Goal: Task Accomplishment & Management: Use online tool/utility

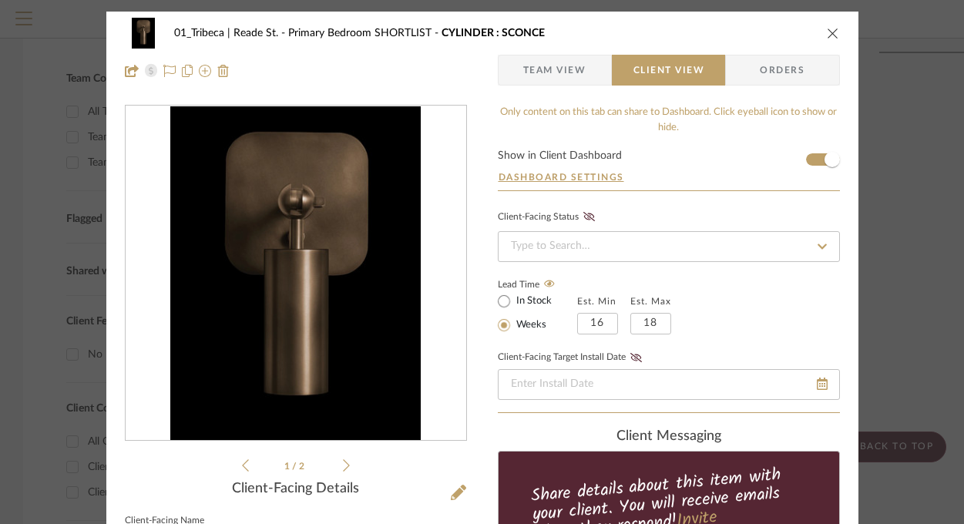
click at [827, 35] on icon "close" at bounding box center [833, 33] width 12 height 12
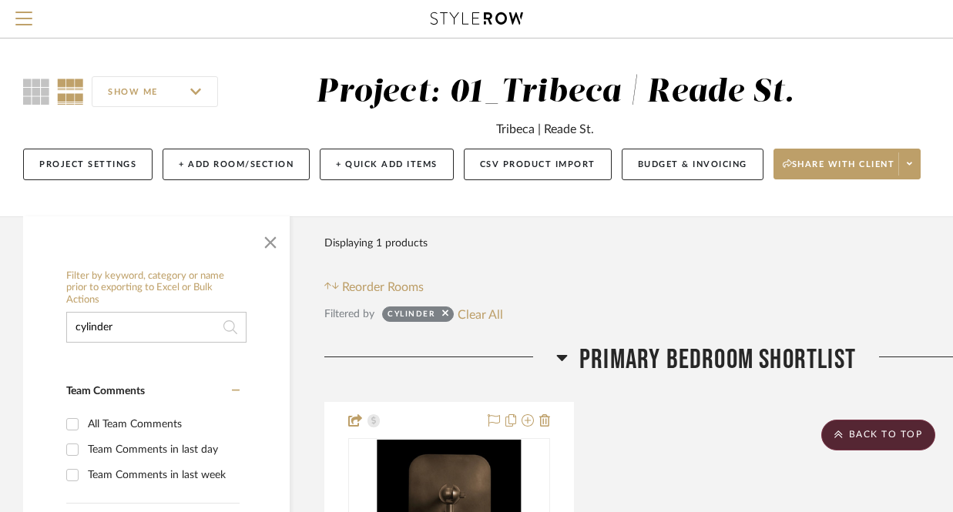
click at [136, 322] on input "cylinder" at bounding box center [156, 327] width 180 height 31
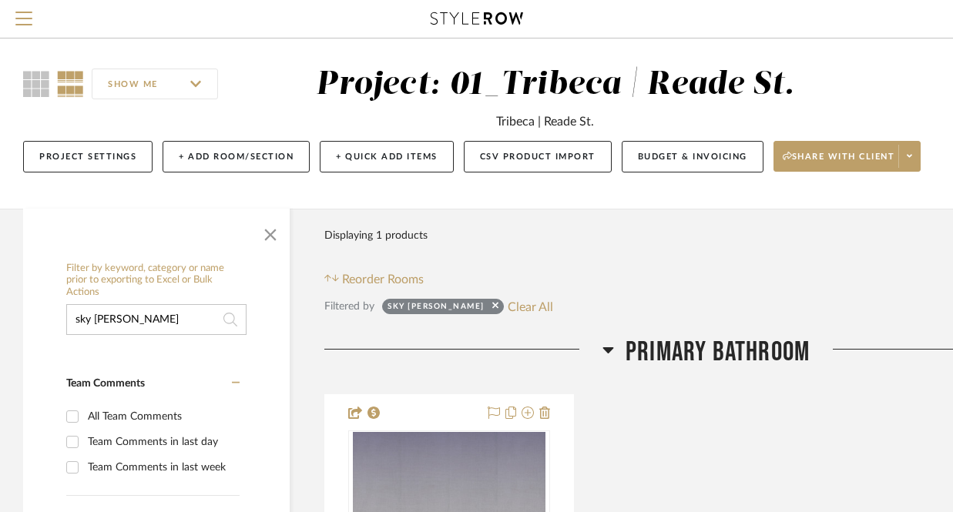
scroll to position [137, 0]
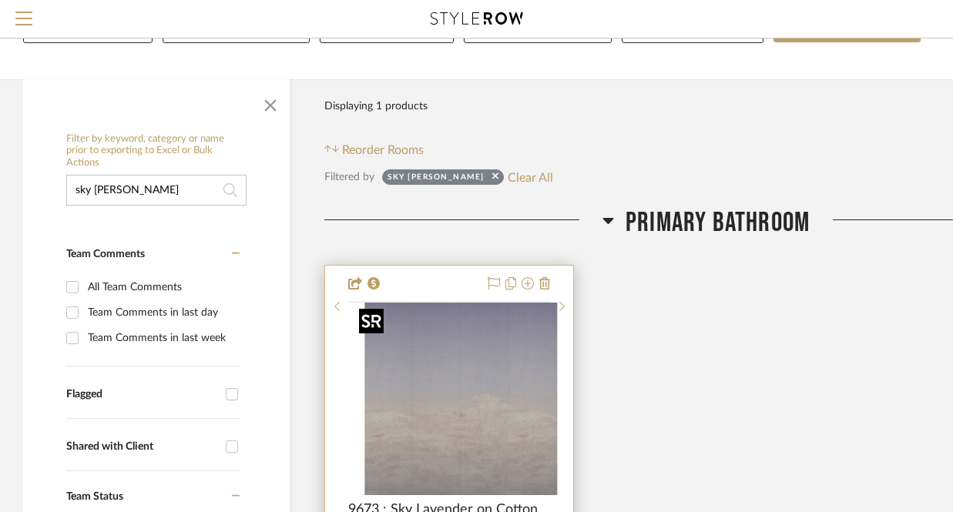
type input "sky [PERSON_NAME]"
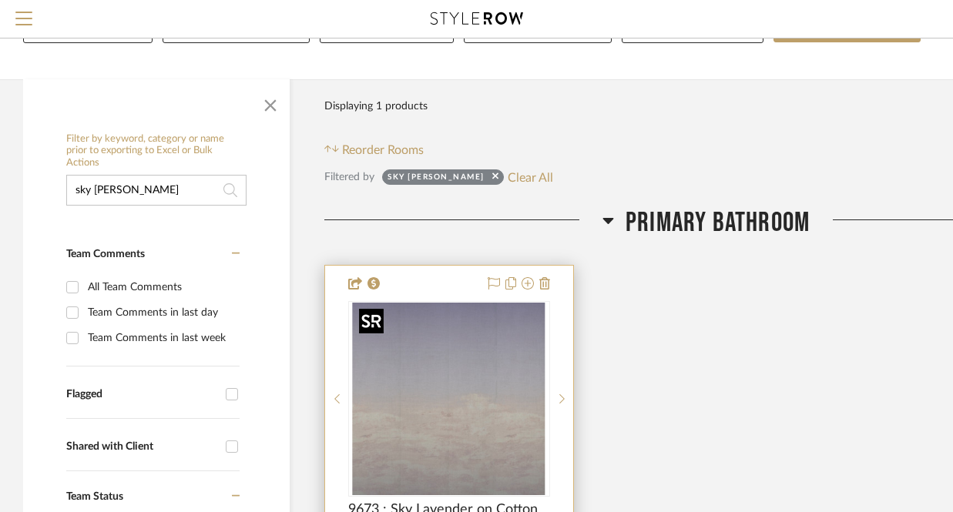
click at [0, 0] on img at bounding box center [0, 0] width 0 height 0
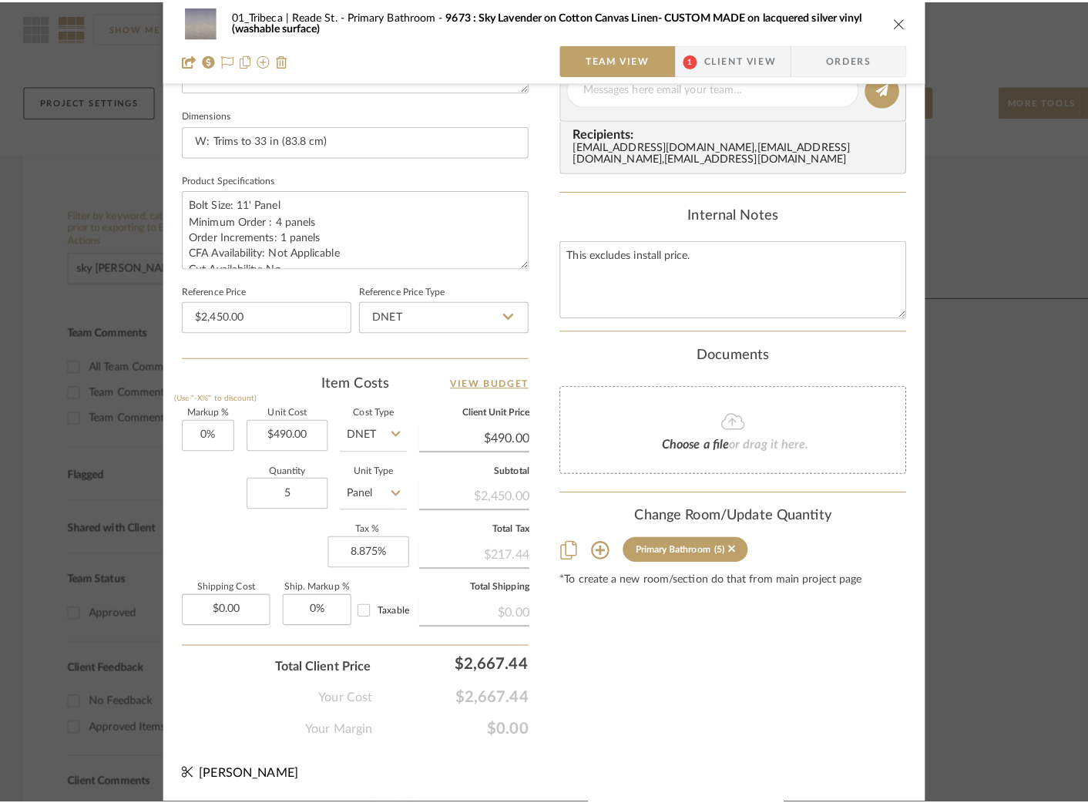
scroll to position [632, 0]
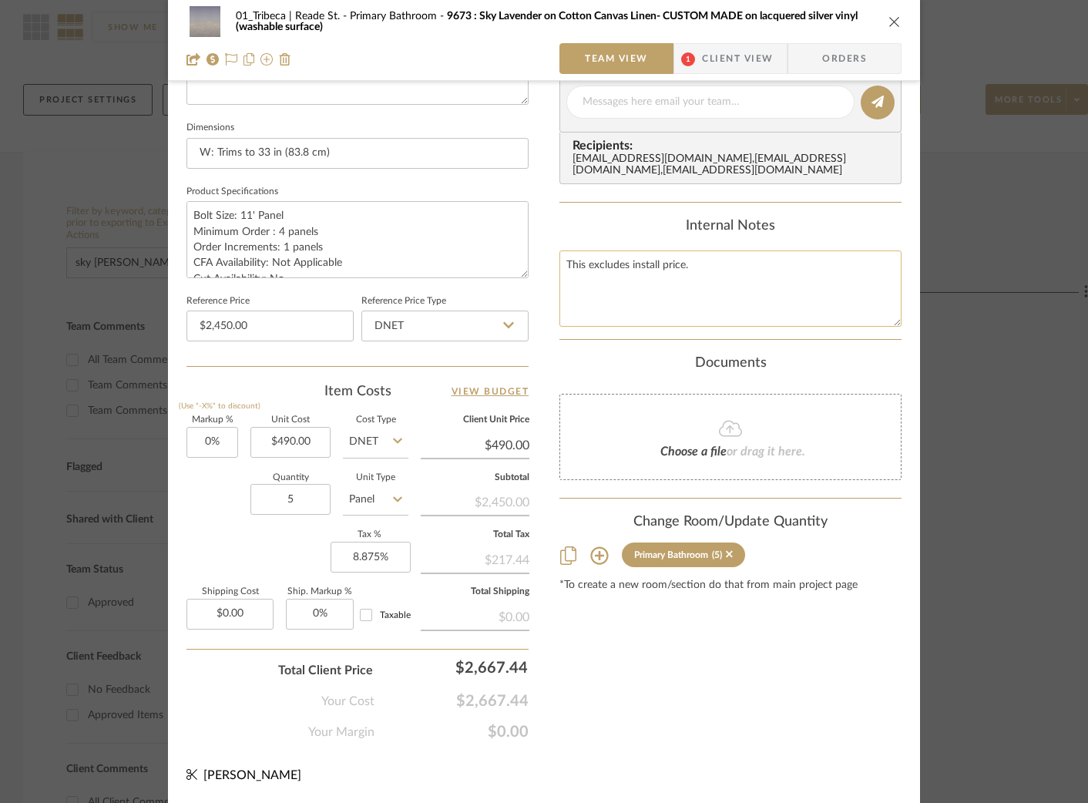
click at [700, 273] on textarea "This excludes install price." at bounding box center [730, 288] width 342 height 76
paste textarea "Total USD Excl. Tax 150.00 TAX Amount 11.63"
click at [562, 283] on textarea "This excludes install price. Total USD Excl. Tax 150.00 TAX Amount 11.63" at bounding box center [730, 288] width 342 height 76
click at [565, 282] on textarea "This excludes install price. Total USD Excl. Tax 150.00 TAX Amount 11.63" at bounding box center [730, 288] width 342 height 76
click at [659, 312] on textarea "This excludes install price. Strikeoff: Total USD Excl. Tax 150.00 TAX Amount 1…" at bounding box center [730, 288] width 342 height 76
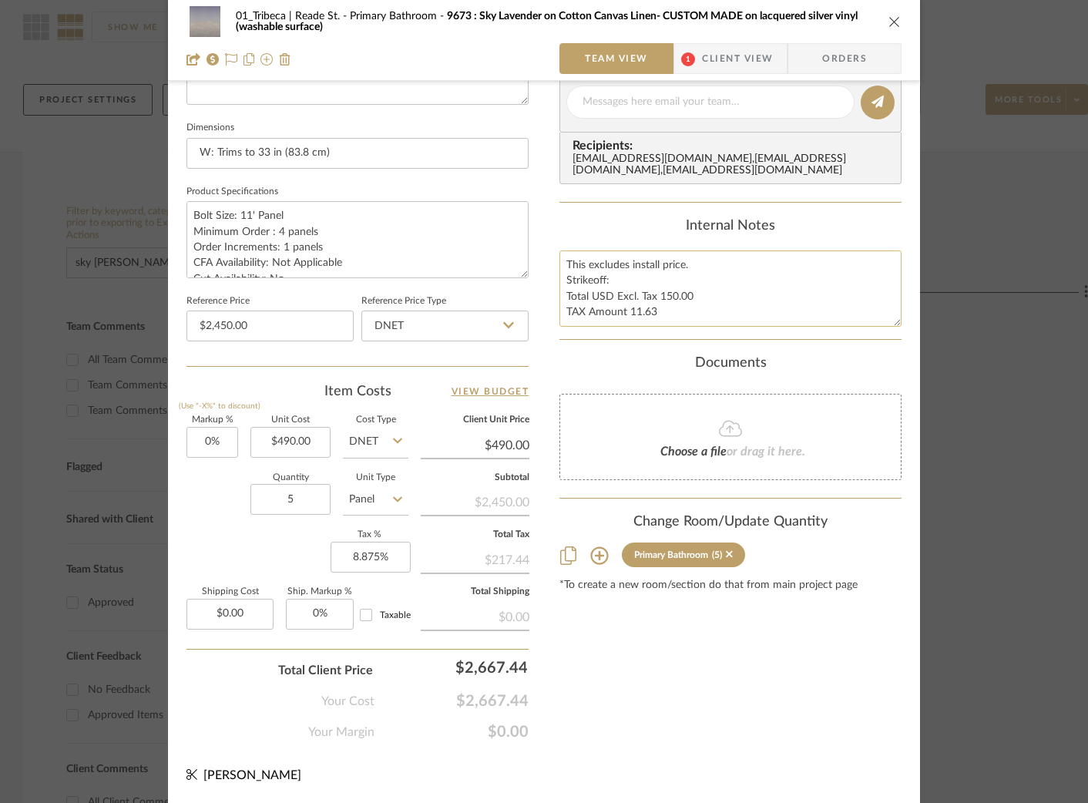
scroll to position [8, 0]
drag, startPoint x: 584, startPoint y: 291, endPoint x: 542, endPoint y: 291, distance: 41.6
click at [542, 291] on div "01_Tribeca | Reade St. Primary Bathroom 9673 : Sky Lavender on Cotton Canvas Li…" at bounding box center [544, 91] width 752 height 1423
click at [562, 302] on textarea "This excludes install price. Strikeoff: USD Excl. Tax 150.00 TAX Amount 11.63 T…" at bounding box center [730, 288] width 342 height 76
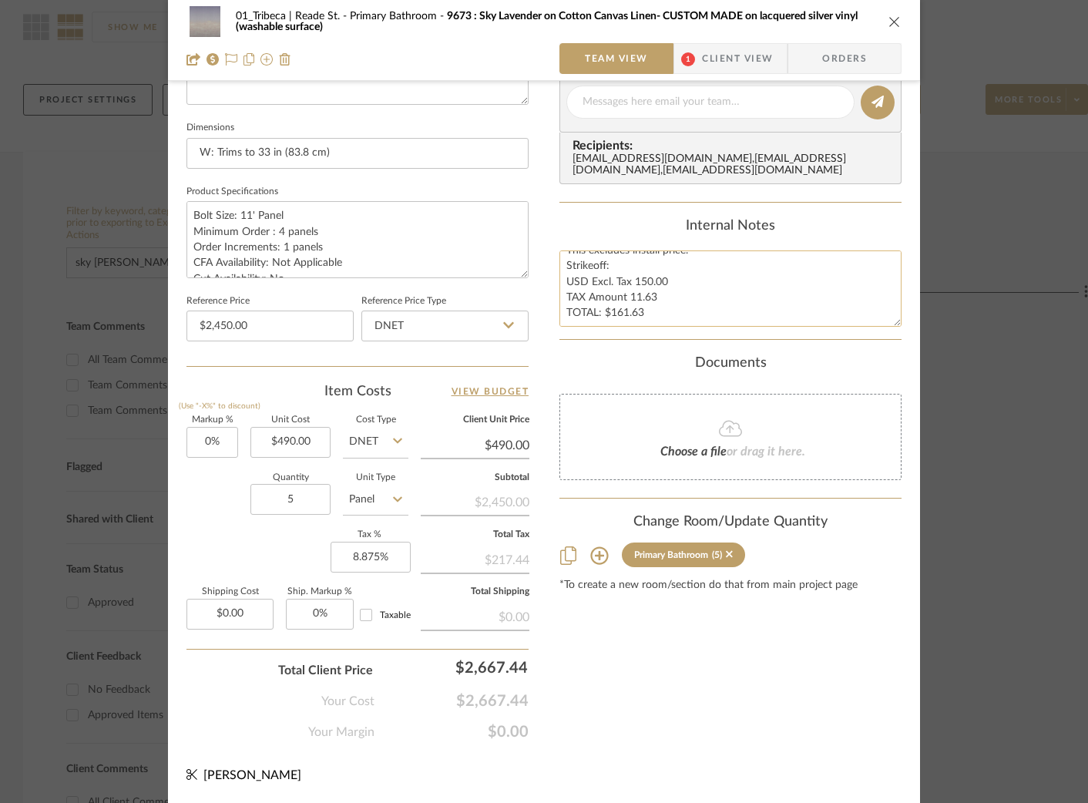
click at [650, 314] on textarea "This excludes install price. Strikeoff: USD Excl. Tax 150.00 TAX Amount 11.63 T…" at bounding box center [730, 288] width 342 height 76
type textarea "This excludes install price. Strikeoff: USD Excl. Tax 150.00 TAX Amount 11.63 T…"
paste textarea "Total USD Excl. Tax 3,549.00 TAX Amount 314.98"
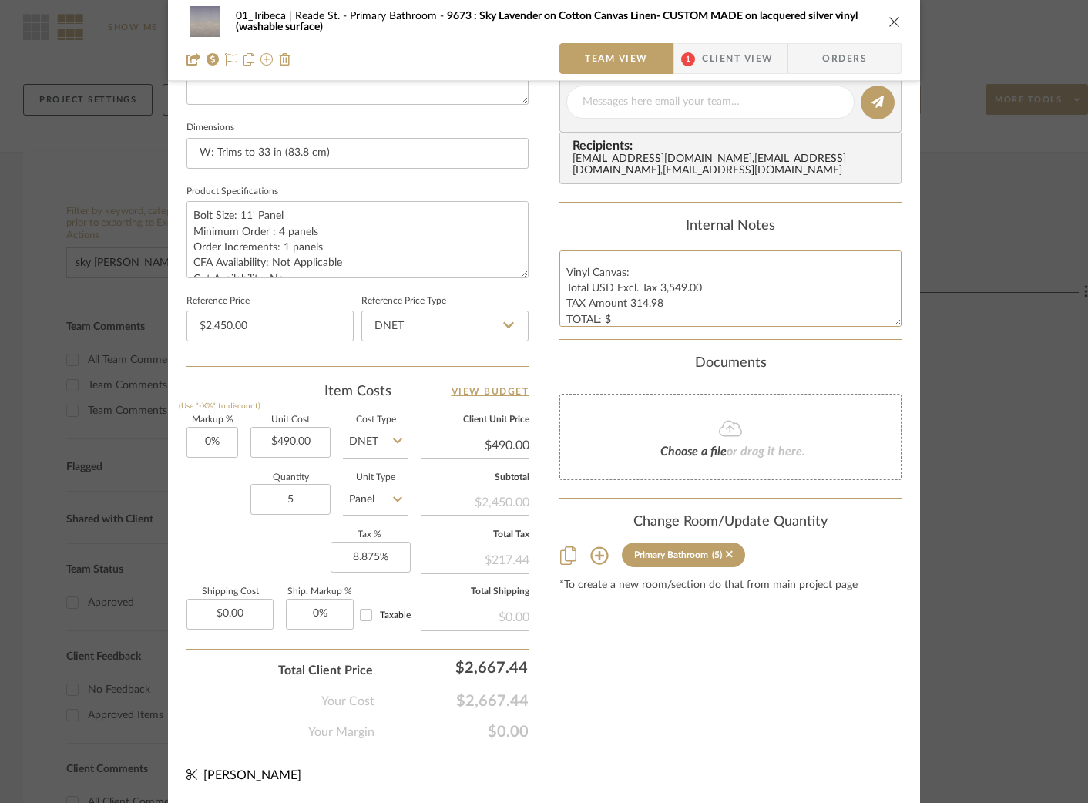
type textarea "This excludes install price. Strikeoff: USD Excl. Tax 150.00 TAX Amount 11.63 T…"
click at [595, 365] on div "Documents" at bounding box center [730, 363] width 342 height 17
type input "490.00"
click at [285, 443] on input "490.00" at bounding box center [290, 442] width 80 height 31
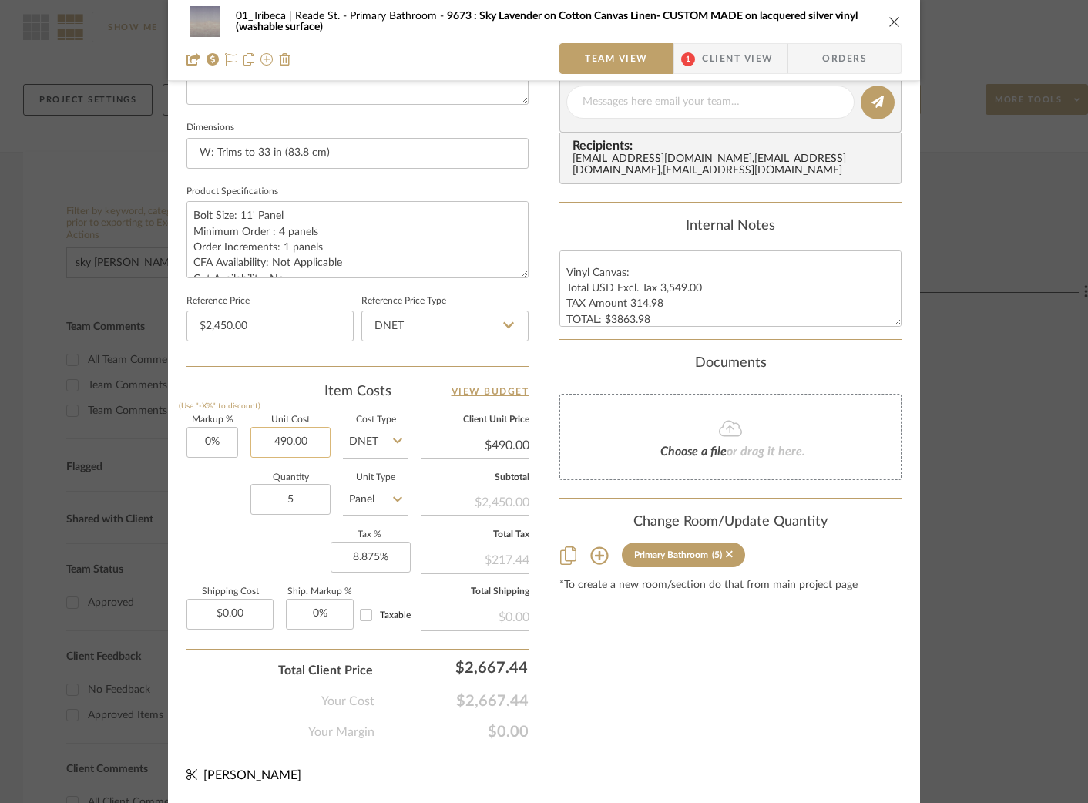
click at [285, 443] on input "490.00" at bounding box center [290, 442] width 80 height 31
click at [299, 502] on input "5" at bounding box center [290, 499] width 80 height 31
type input "$0.00"
type input "7"
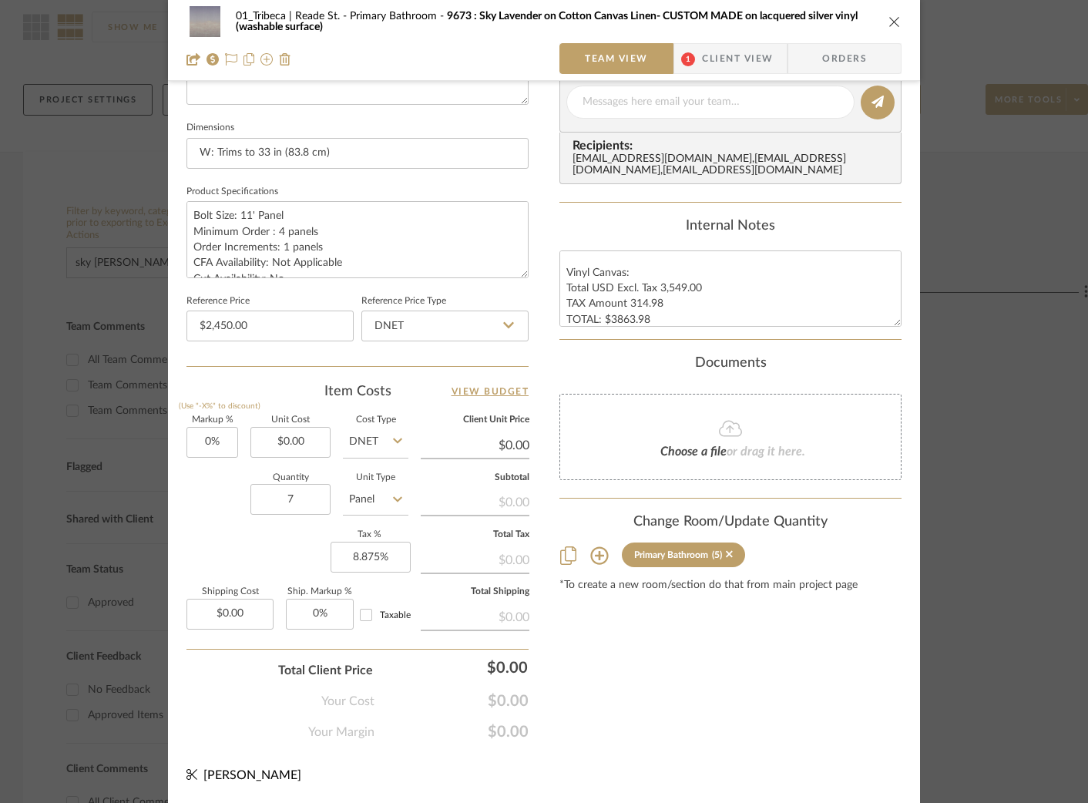
click at [201, 517] on div "Quantity 7 Unit Type Panel" at bounding box center [297, 501] width 222 height 55
click at [275, 441] on input "0.00" at bounding box center [290, 442] width 80 height 31
type input "$490.00"
click at [220, 517] on div "Quantity 7 Unit Type Panel" at bounding box center [297, 501] width 222 height 55
type input "$490.00"
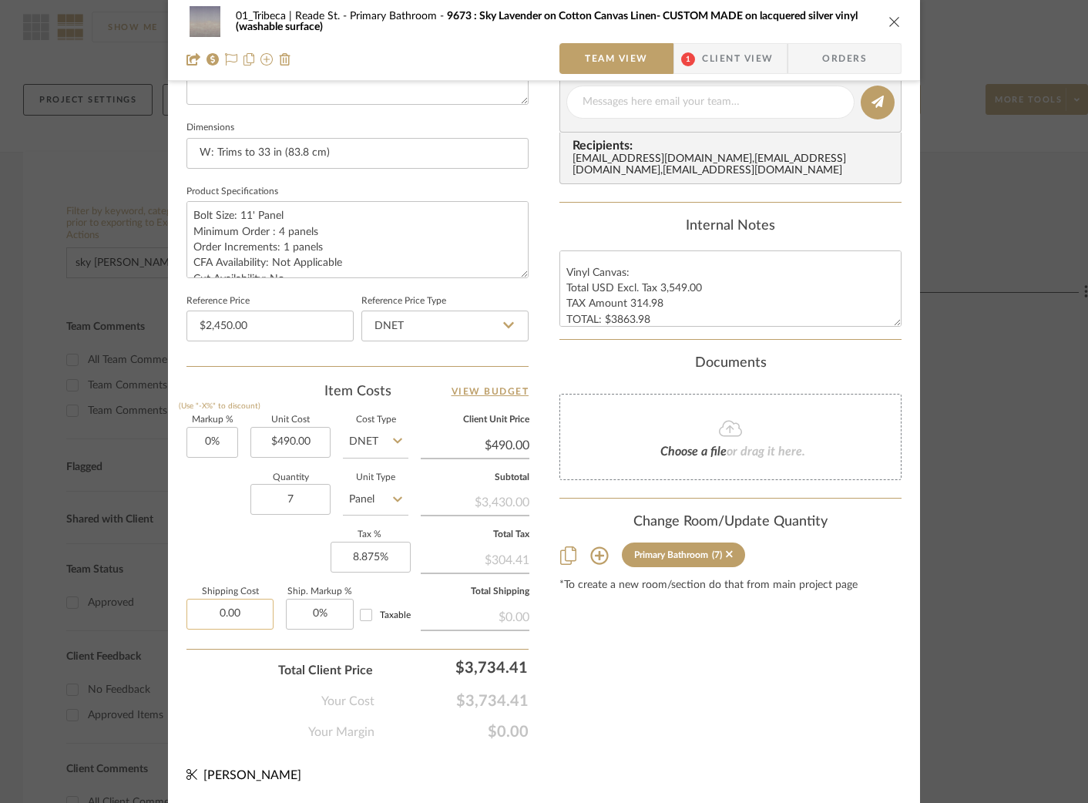
click at [243, 523] on input "0.00" at bounding box center [229, 614] width 87 height 31
type input "2"
type input "$129.57"
click at [203, 523] on div "Your Cost $3,734.41" at bounding box center [357, 694] width 342 height 31
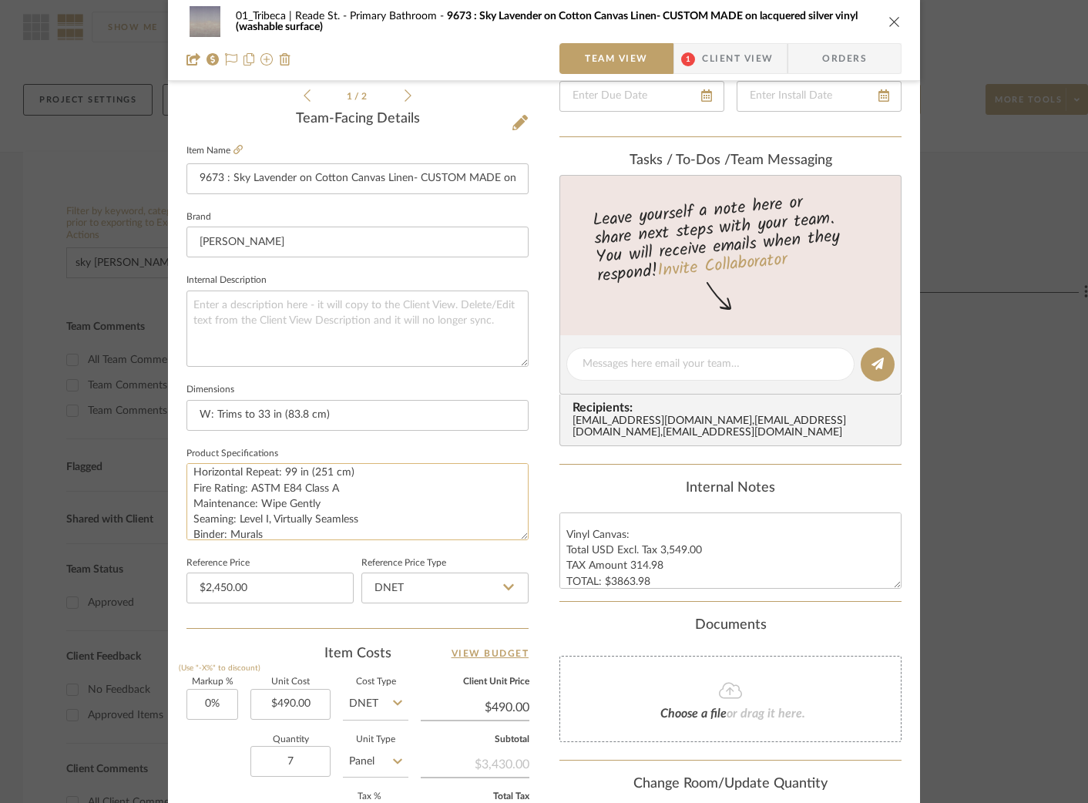
scroll to position [109, 0]
type input "2450.00"
click at [270, 523] on input "2450.00" at bounding box center [269, 587] width 167 height 31
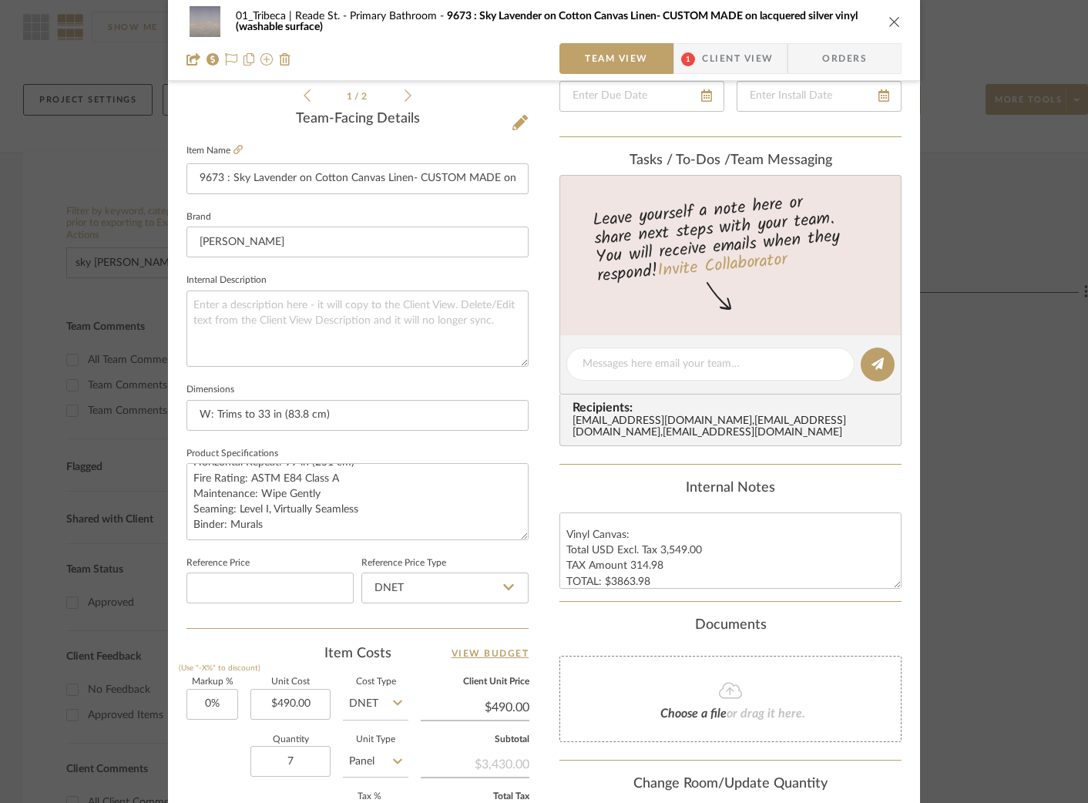
click at [471, 379] on fieldset "Dimensions W: Trims to 33 in (83.8 cm)" at bounding box center [357, 405] width 342 height 52
click at [282, 334] on textarea at bounding box center [357, 328] width 342 height 76
paste textarea "9673 - Sky - Lavender printed on 8080 - Vinyl Canvas - Gesso"
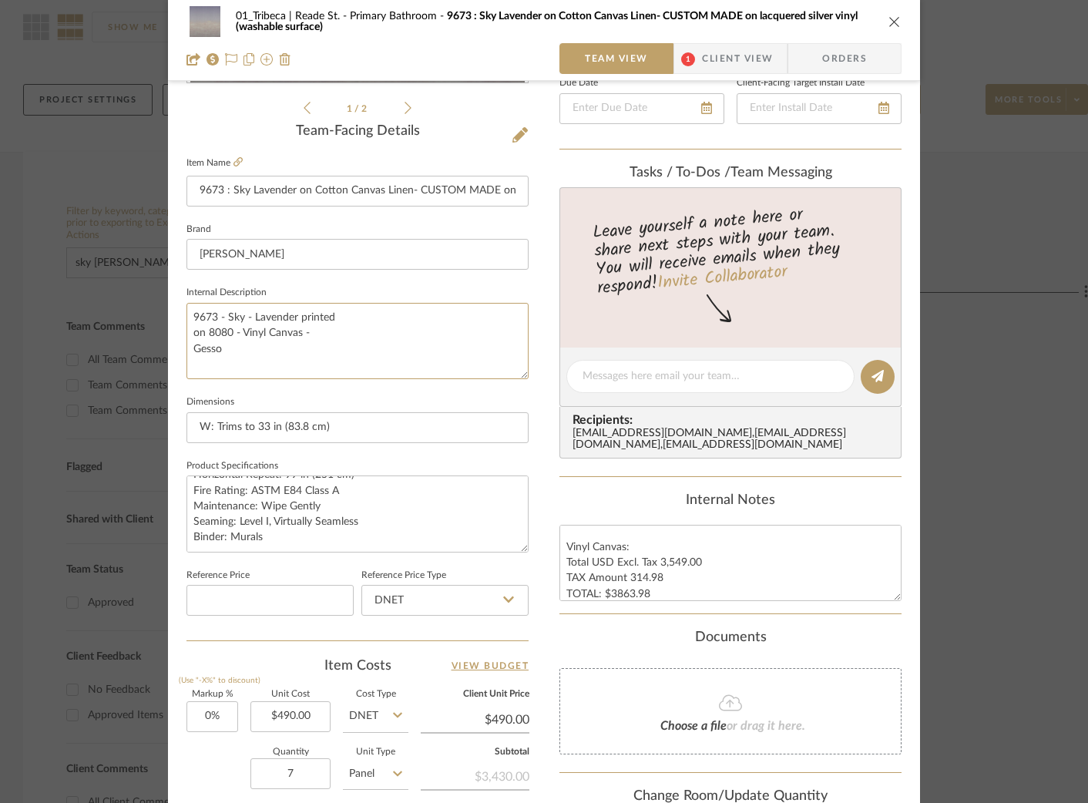
scroll to position [356, 0]
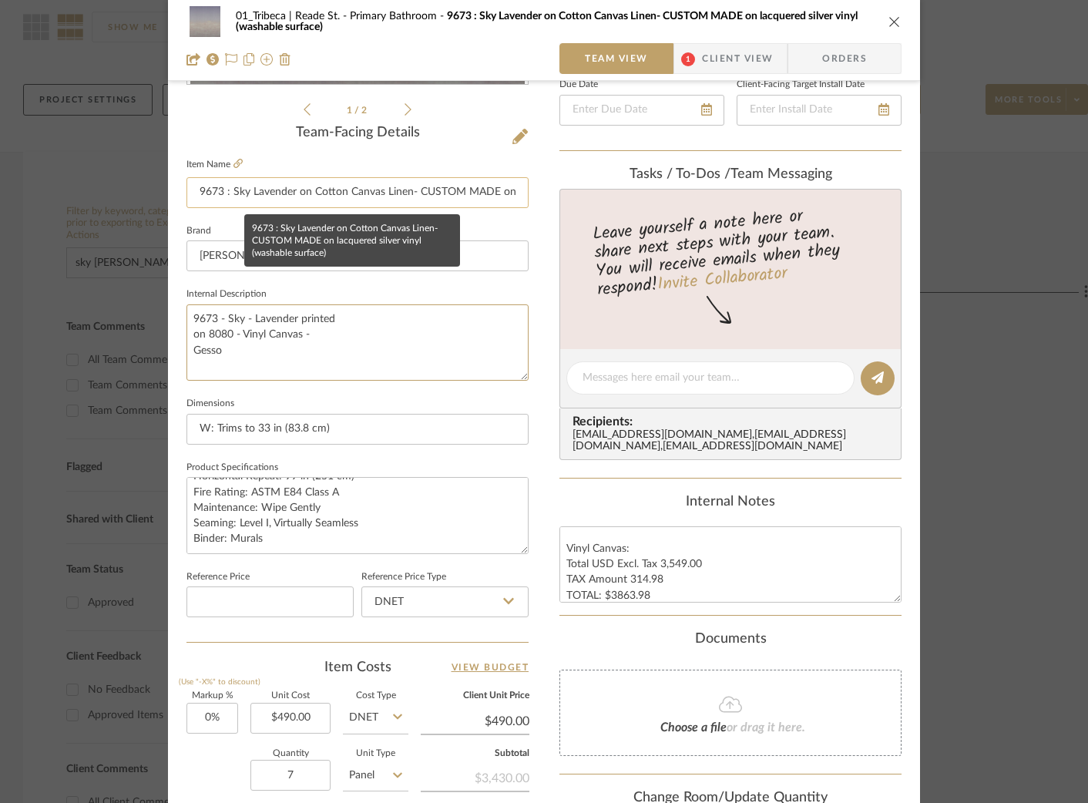
type textarea "9673 - Sky - Lavender printed on 8080 - Vinyl Canvas - Gesso"
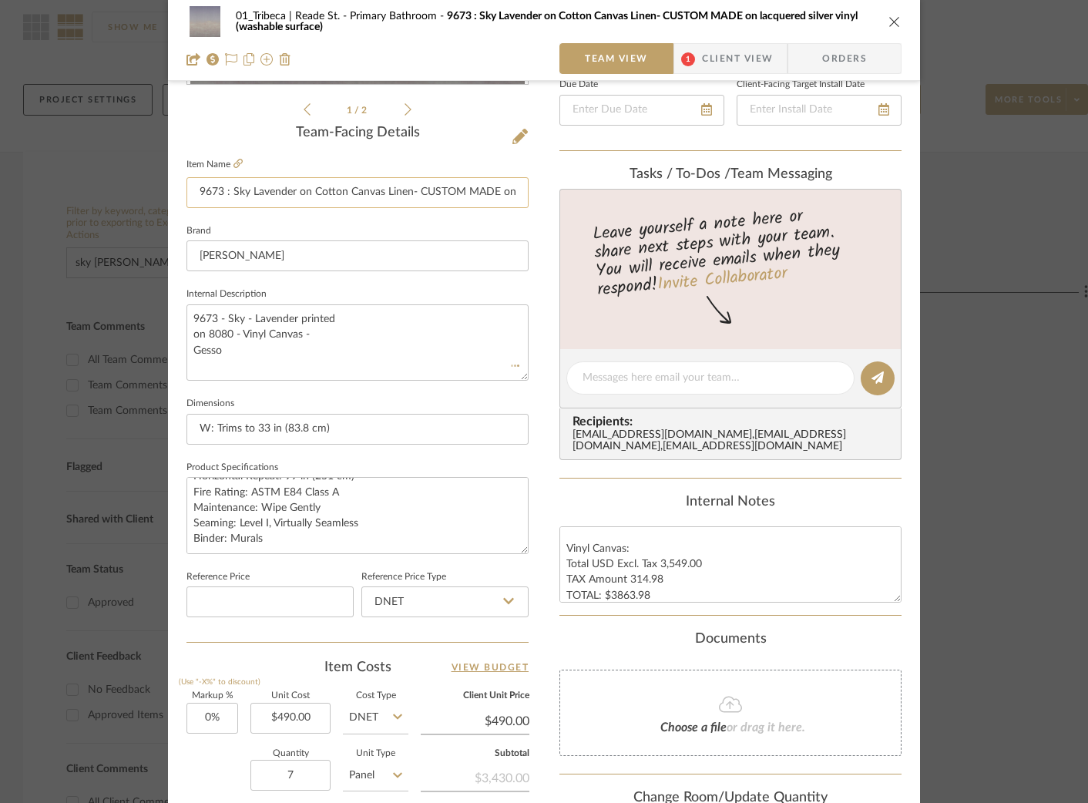
click at [402, 186] on input "9673 : Sky Lavender on Cotton Canvas Linen- CUSTOM MADE on lacquered silver vin…" at bounding box center [357, 192] width 342 height 31
drag, startPoint x: 409, startPoint y: 190, endPoint x: 308, endPoint y: 195, distance: 101.0
click at [308, 195] on input "9673 : Sky Lavender on Cotton Canvas Linen- CUSTOM MADE on lacquered silver vin…" at bounding box center [357, 192] width 342 height 31
click at [297, 194] on input "9673 : Sky Lavender on Cotton Canvas Linen- CUSTOM MADE on lacquered silver vin…" at bounding box center [357, 192] width 342 height 31
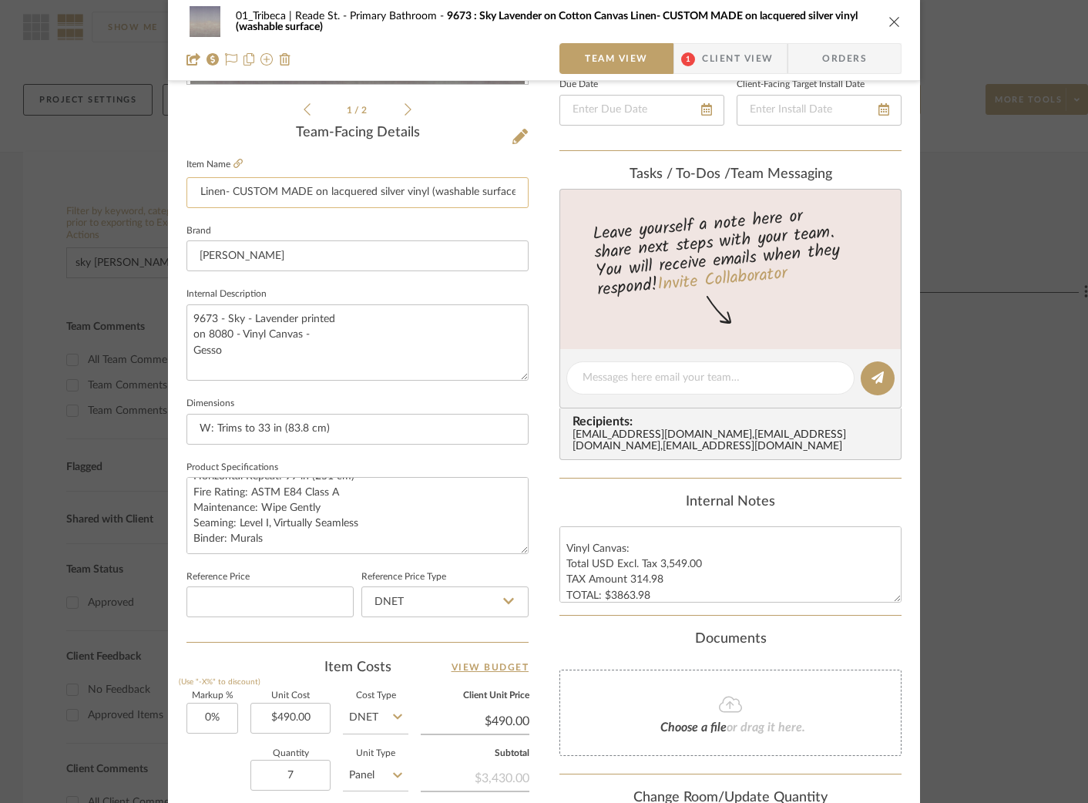
drag, startPoint x: 226, startPoint y: 191, endPoint x: 501, endPoint y: 199, distance: 274.4
click at [501, 199] on input "9673 : Sky Lavender on Cotton Canvas Linen- CUSTOM MADE on lacquered silver vin…" at bounding box center [357, 192] width 342 height 31
type input "9673 : Sky Lavender on Cotton Canvas Linen- e)"
click at [223, 357] on textarea "9673 - Sky - Lavender printed on 8080 - Vinyl Canvas - Gesso" at bounding box center [357, 342] width 342 height 76
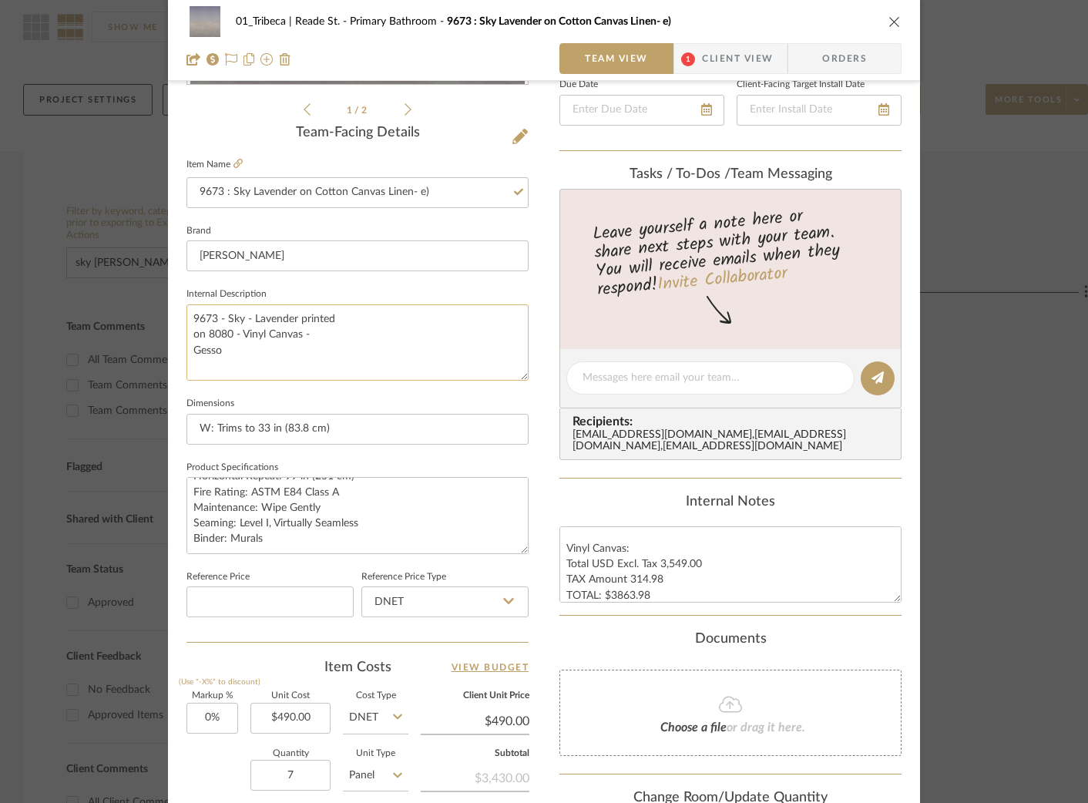
paste textarea "CUSTOM MADE on lacquered silver vinyl (washable surfac"
type textarea "9673 - Sky - Lavender printed on 8080 - Vinyl Canvas - Gesso CUSTOM MADE on lac…"
click at [359, 193] on input "9673 : Sky Lavender on Cotton Canvas Linen- e)" at bounding box center [357, 192] width 342 height 31
drag, startPoint x: 425, startPoint y: 194, endPoint x: 407, endPoint y: 193, distance: 18.6
click at [407, 193] on input "9673 : Sky Lavender on Cotton Canvas Linen- e)" at bounding box center [357, 192] width 342 height 31
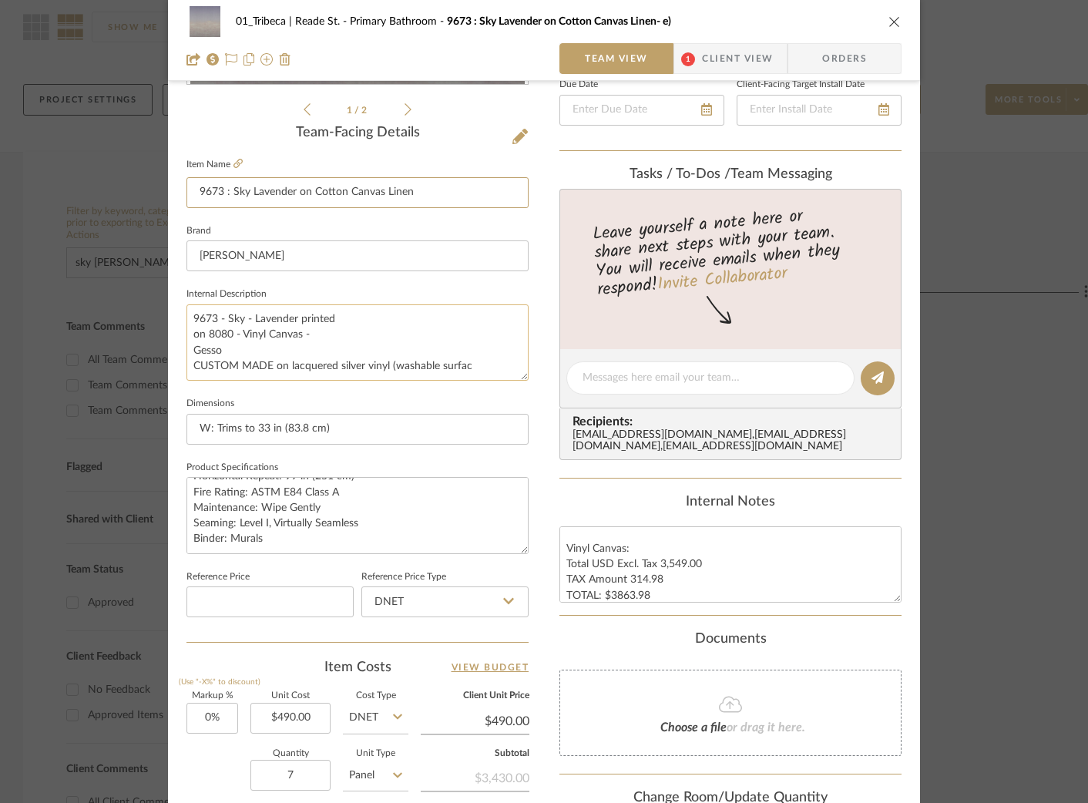
type input "9673 : Sky Lavender on Cotton Canvas Linen"
click at [475, 359] on textarea "9673 - Sky - Lavender printed on 8080 - Vinyl Canvas - Gesso CUSTOM MADE on lac…" at bounding box center [357, 342] width 342 height 76
paste textarea "- e)"
type textarea "9673 - Sky - Lavender printed on 8080 - Vinyl Canvas - Gesso CUSTOM MADE on lac…"
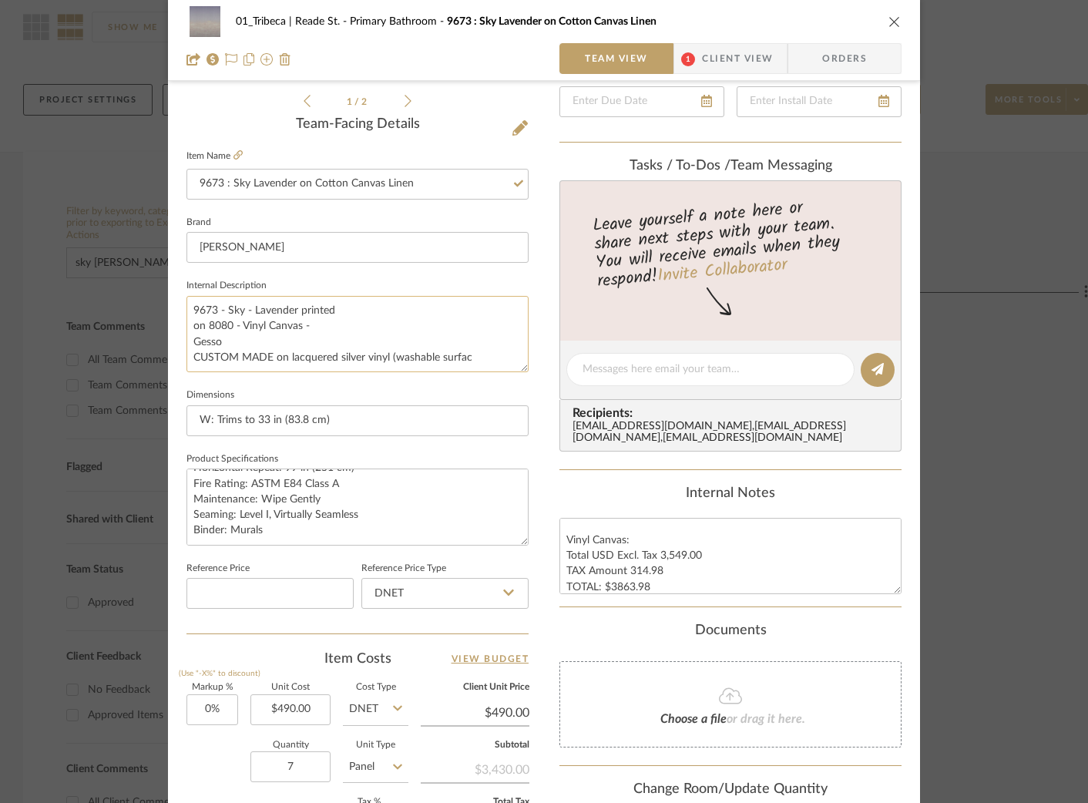
scroll to position [379, 0]
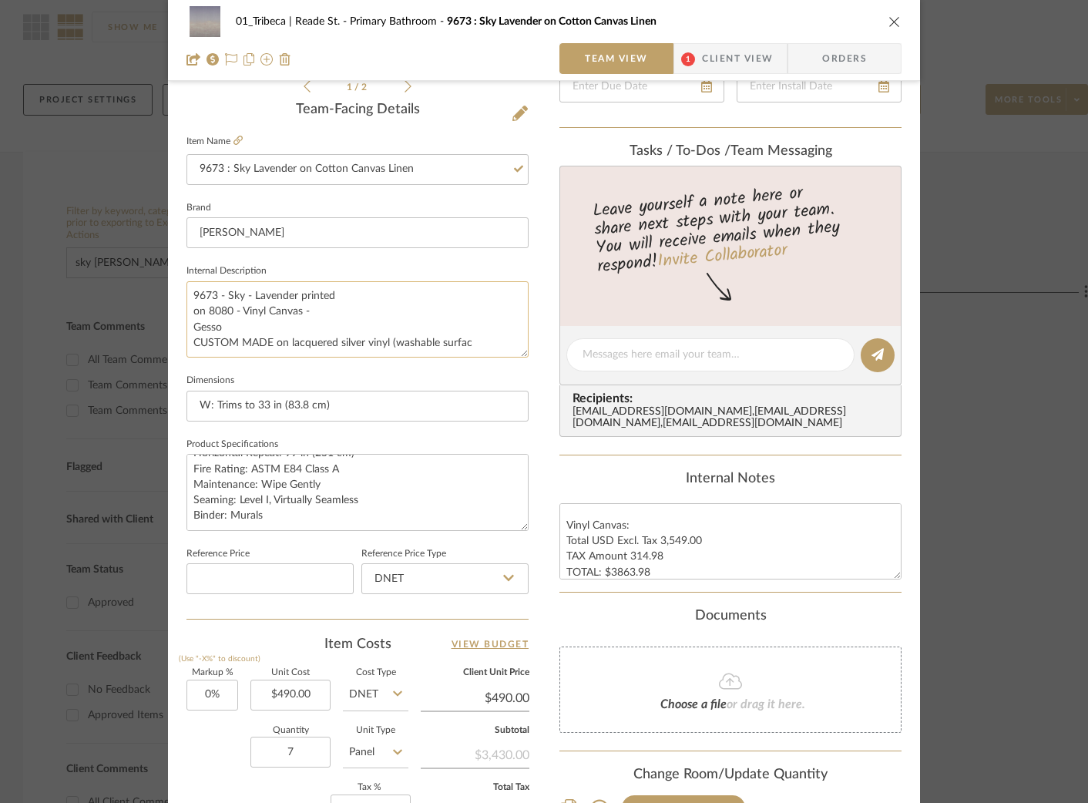
click at [476, 341] on textarea "9673 - Sky - Lavender printed on 8080 - Vinyl Canvas - Gesso CUSTOM MADE on lac…" at bounding box center [357, 319] width 342 height 76
type textarea "9673 - Sky - Lavender printed on 8080 - Vinyl Canvas - Gesso CUSTOM MADE on lac…"
click at [429, 182] on input "9673 : Sky Lavender on Cotton Canvas Linen" at bounding box center [357, 169] width 342 height 31
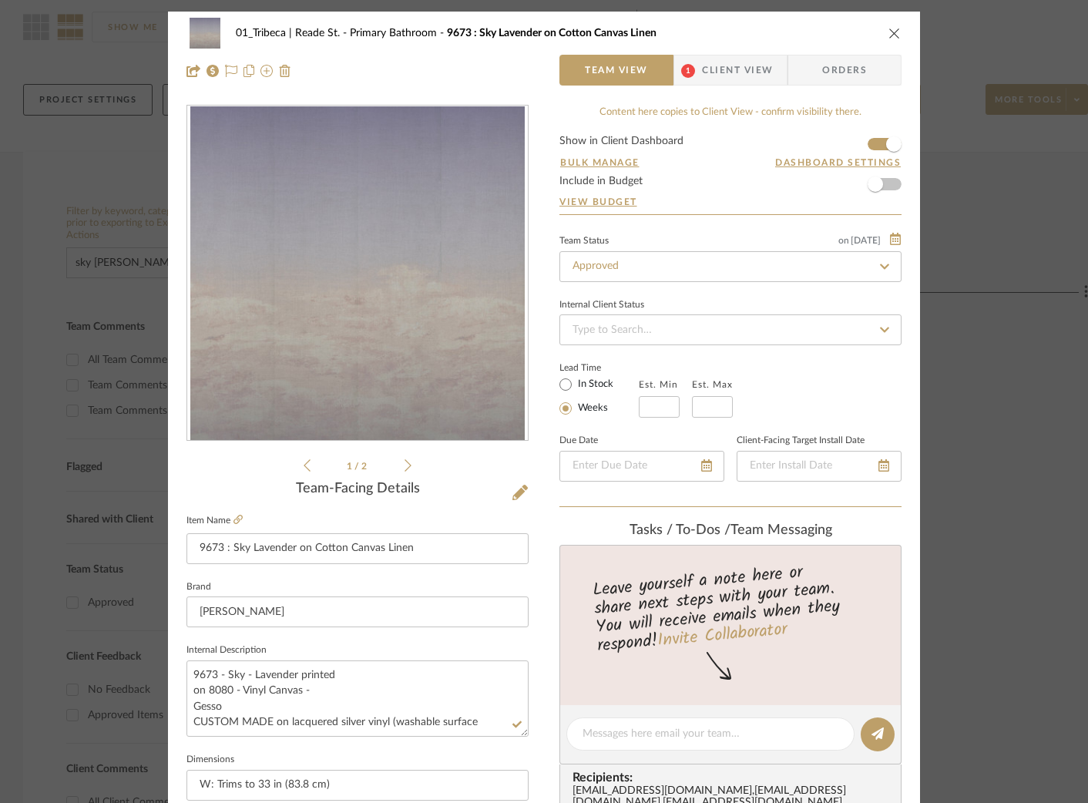
click at [714, 75] on span "Client View" at bounding box center [737, 70] width 71 height 31
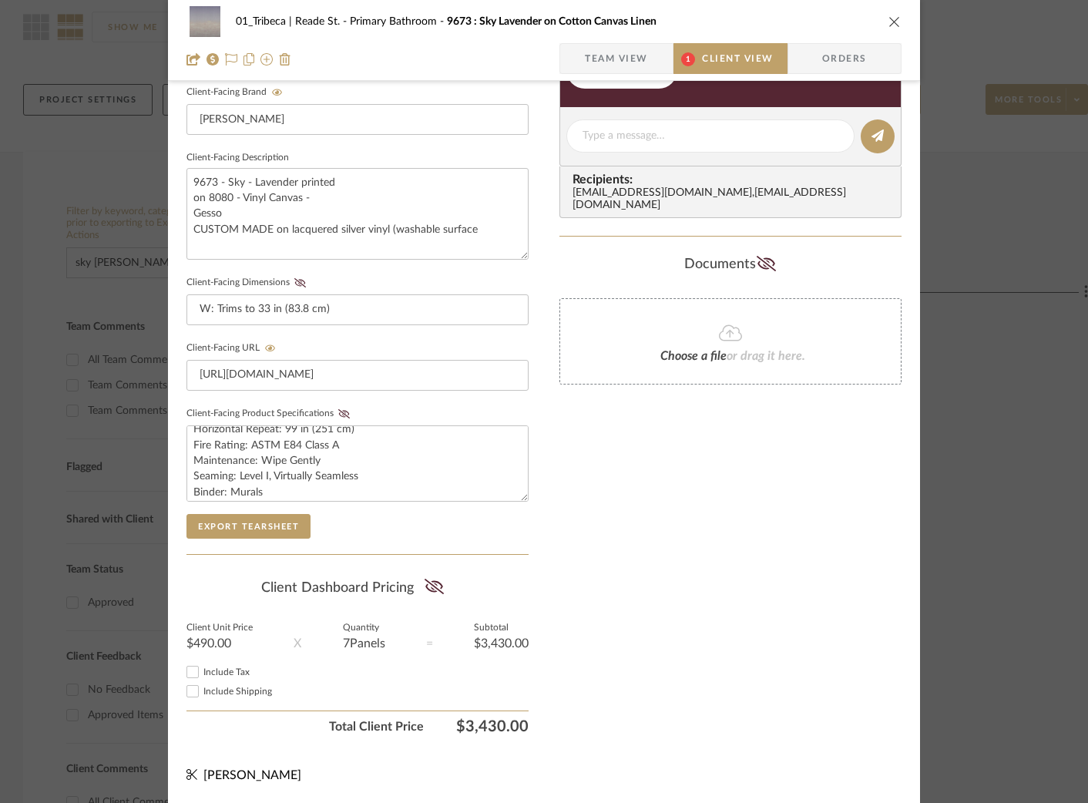
scroll to position [109, 0]
click at [265, 523] on button "Export Tearsheet" at bounding box center [248, 526] width 124 height 25
